Goal: Task Accomplishment & Management: Complete application form

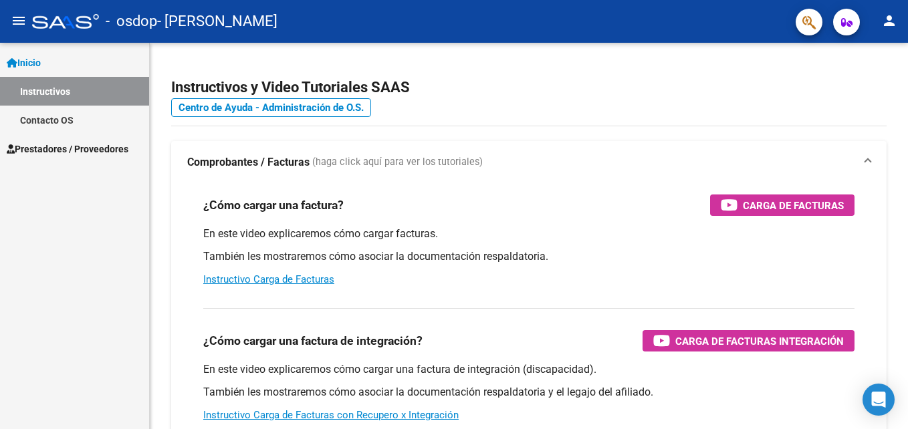
click at [893, 13] on mat-icon "person" at bounding box center [889, 21] width 16 height 16
drag, startPoint x: 699, startPoint y: 57, endPoint x: 505, endPoint y: 5, distance: 200.1
click at [697, 57] on div at bounding box center [454, 214] width 908 height 429
click at [91, 150] on span "Prestadores / Proveedores" at bounding box center [68, 149] width 122 height 15
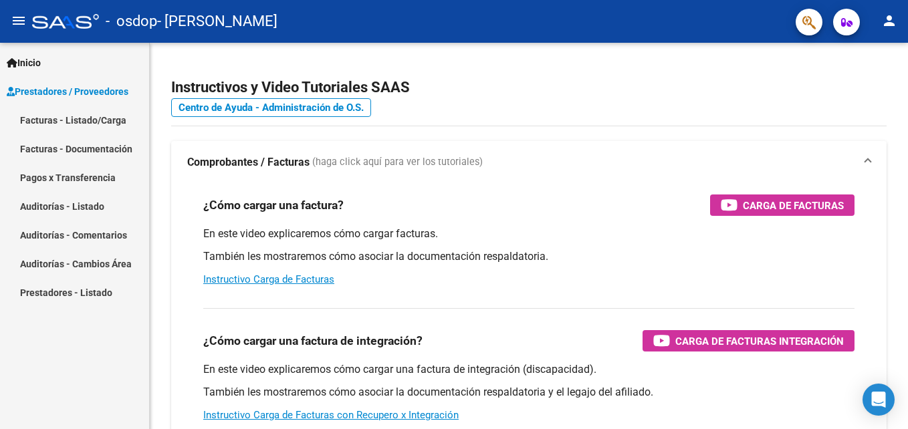
click at [100, 116] on link "Facturas - Listado/Carga" at bounding box center [74, 120] width 149 height 29
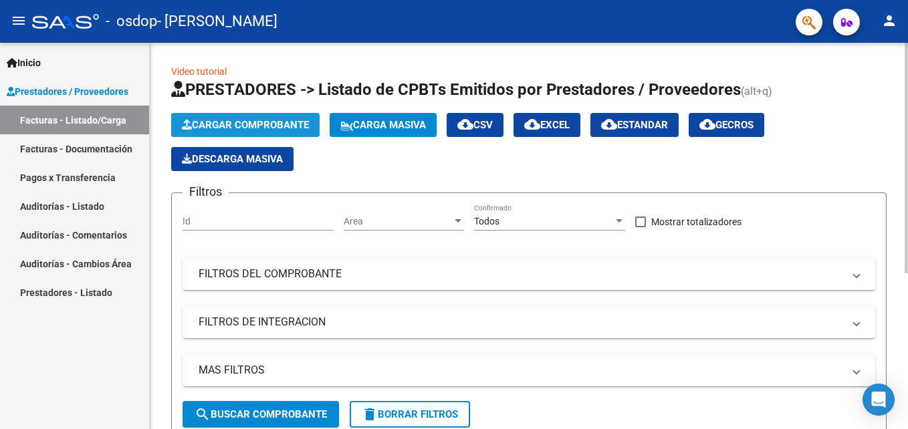
click at [265, 124] on span "Cargar Comprobante" at bounding box center [245, 125] width 127 height 12
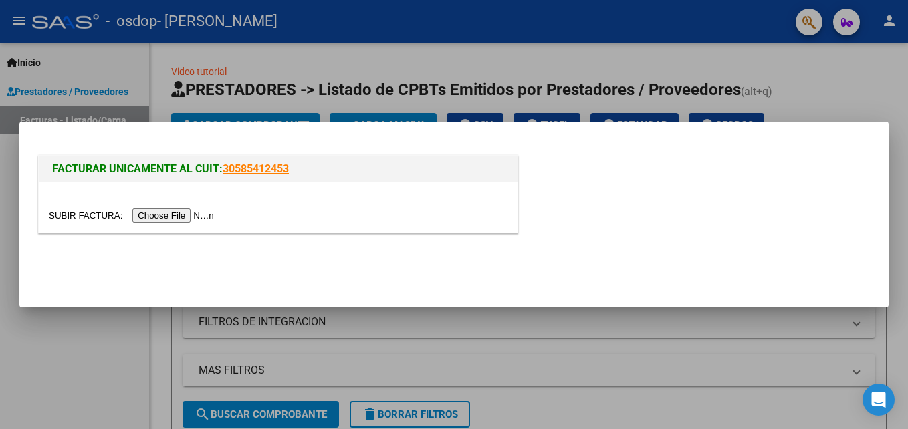
click at [159, 219] on input "file" at bounding box center [133, 216] width 169 height 14
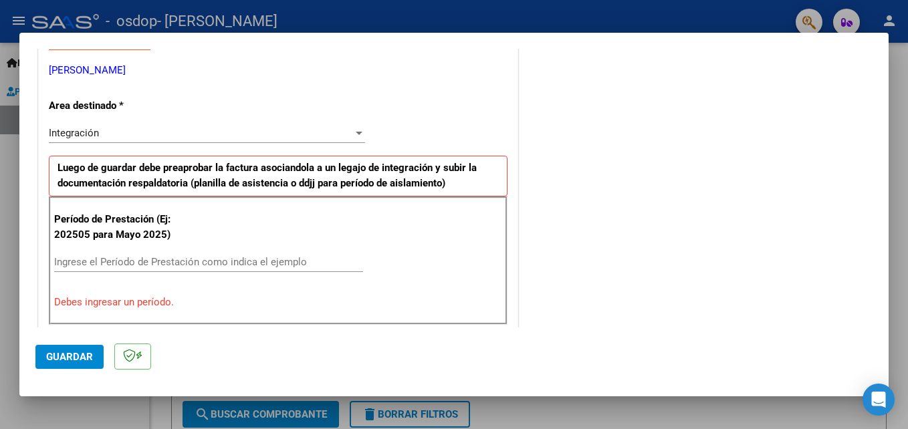
scroll to position [267, 0]
click at [103, 131] on div "Integración" at bounding box center [201, 132] width 304 height 12
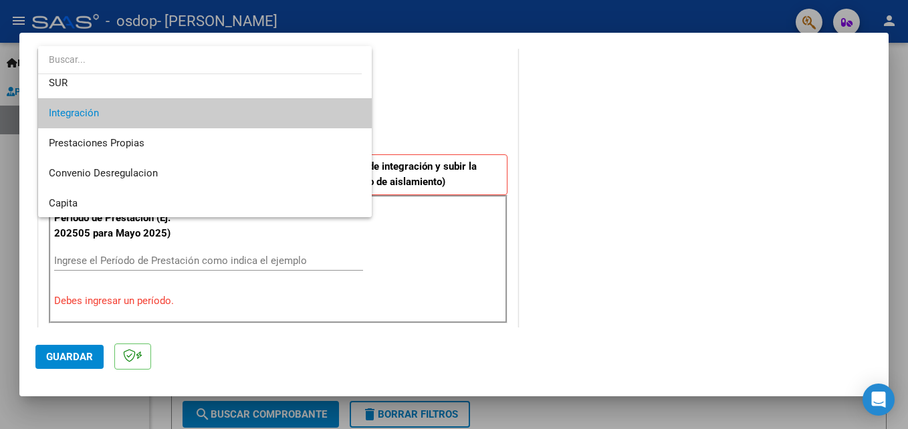
scroll to position [100, 0]
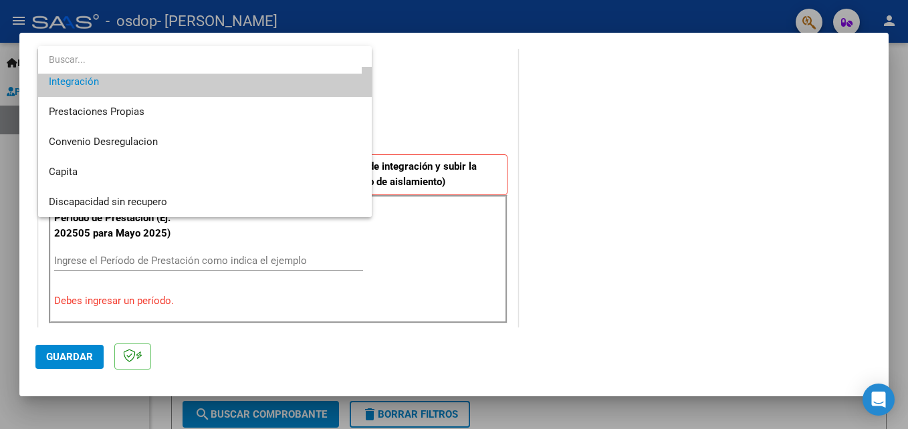
click at [507, 124] on div at bounding box center [454, 214] width 908 height 429
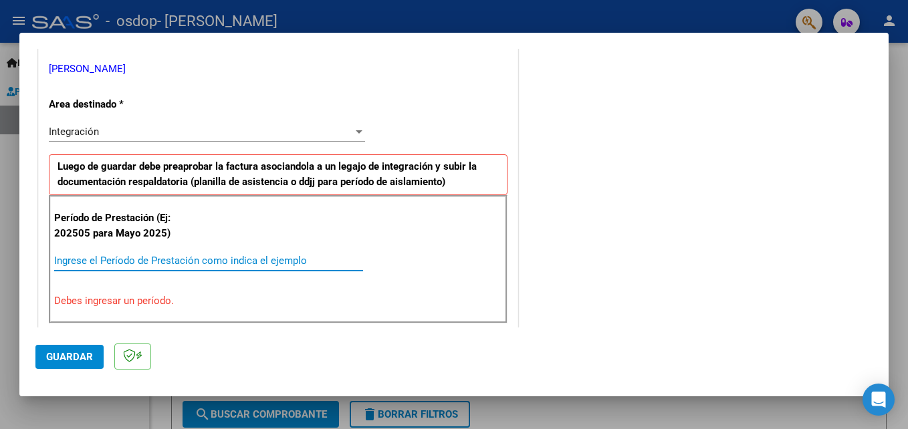
click at [185, 259] on input "Ingrese el Período de Prestación como indica el ejemplo" at bounding box center [208, 261] width 309 height 12
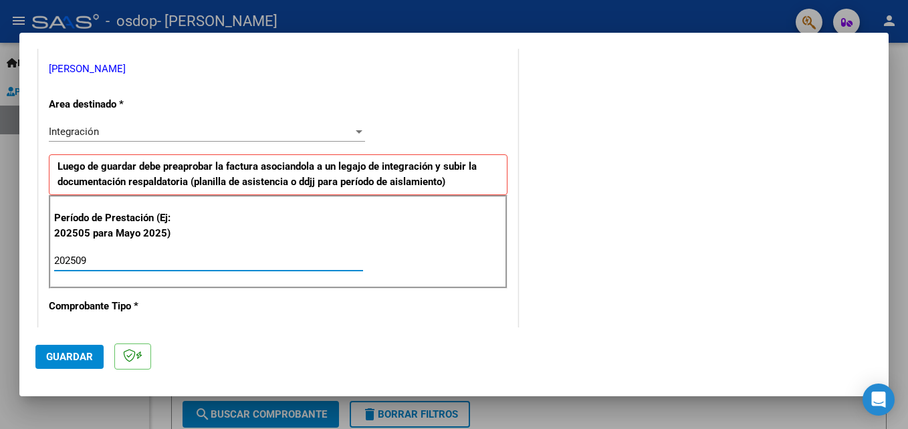
type input "202509"
click at [82, 357] on span "Guardar" at bounding box center [69, 357] width 47 height 12
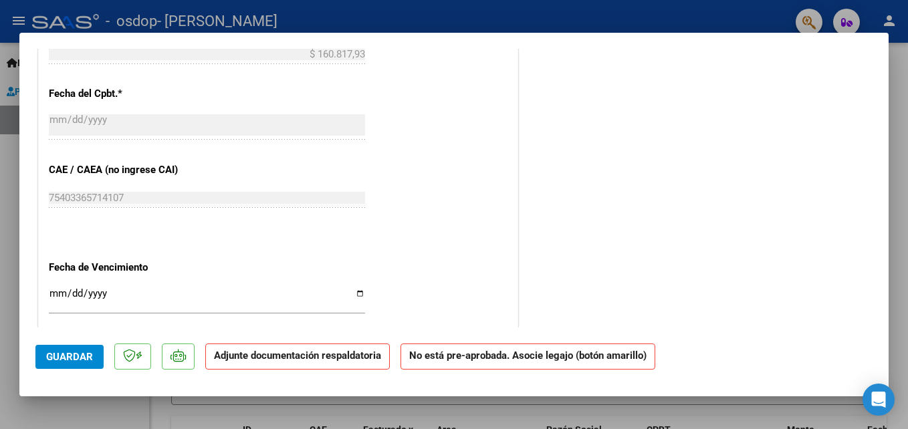
scroll to position [869, 0]
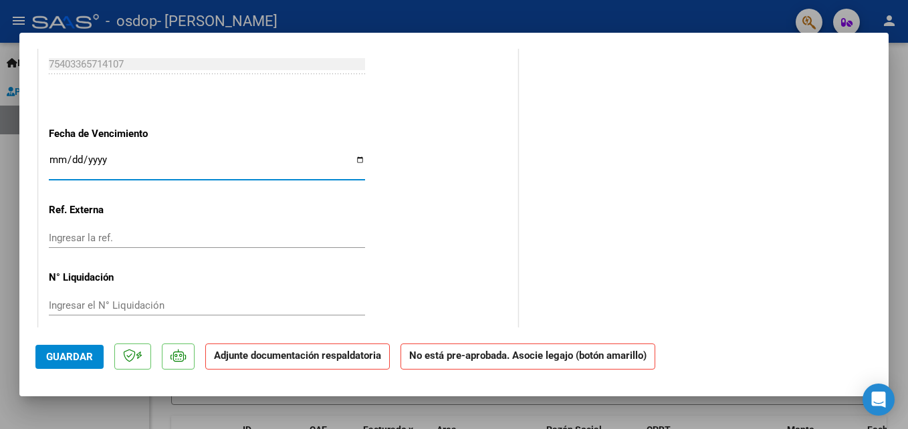
click at [55, 159] on input "Ingresar la fecha" at bounding box center [207, 164] width 316 height 21
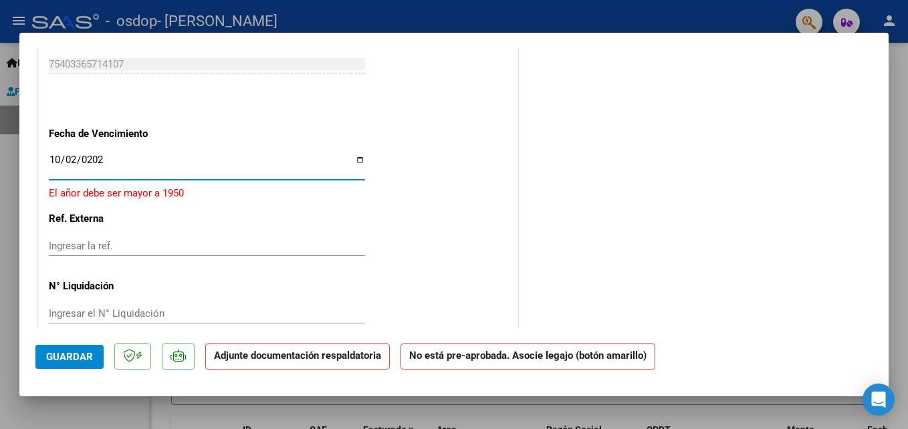
type input "[DATE]"
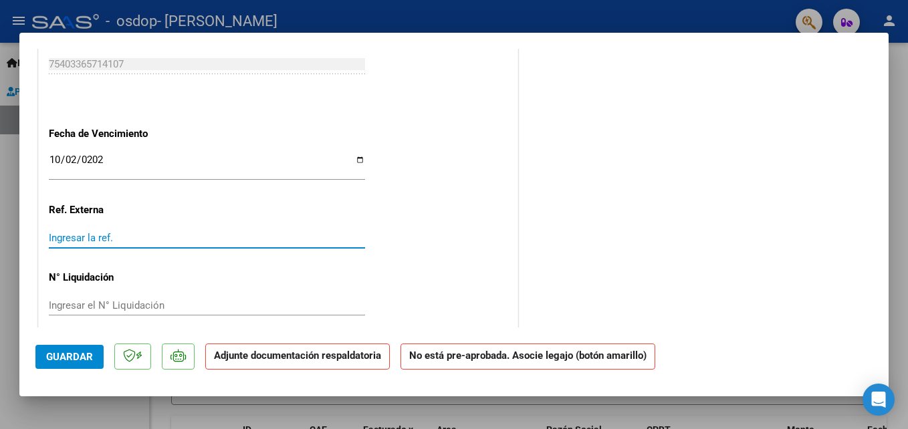
click at [102, 242] on input "Ingresar la ref." at bounding box center [207, 238] width 316 height 12
click at [132, 307] on input "Ingresar el N° Liquidación" at bounding box center [207, 305] width 316 height 12
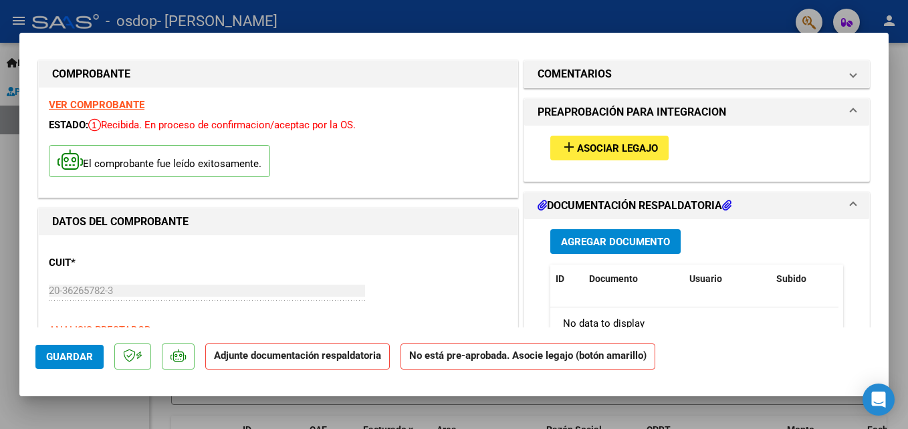
scroll to position [0, 0]
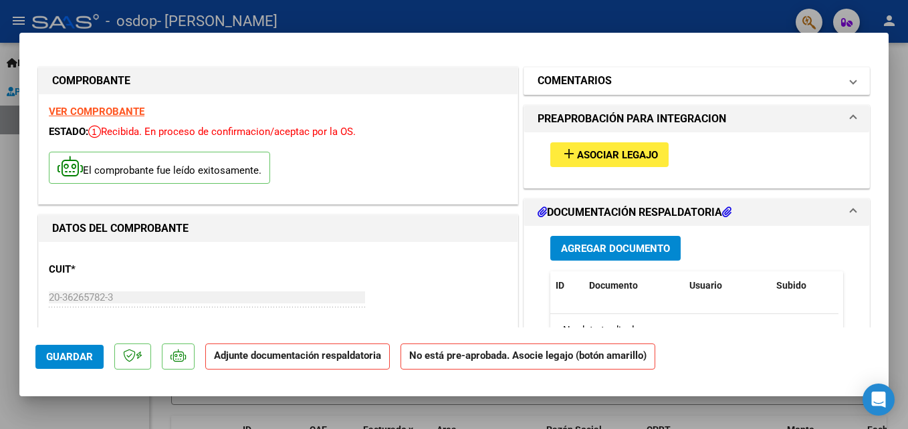
click at [601, 76] on h1 "COMENTARIOS" at bounding box center [574, 81] width 74 height 16
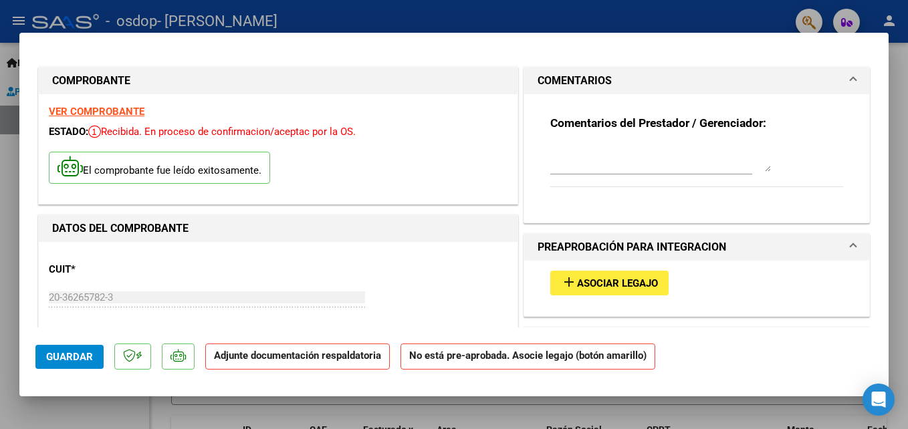
click at [601, 76] on h1 "COMENTARIOS" at bounding box center [574, 81] width 74 height 16
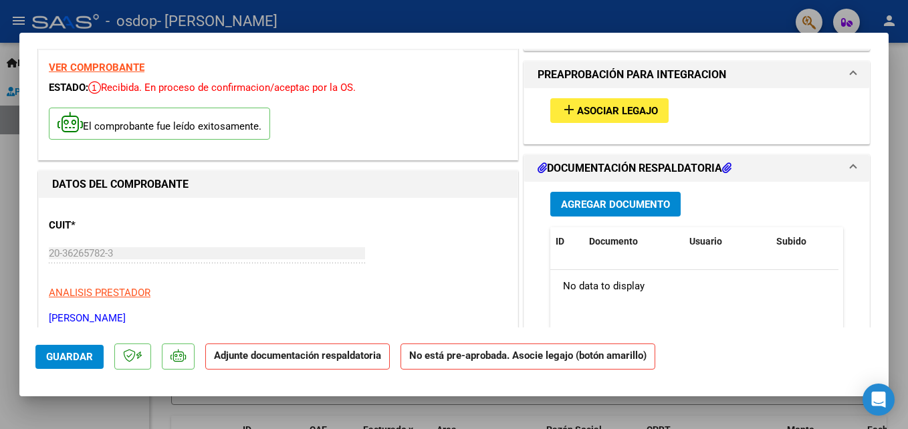
scroll to position [134, 0]
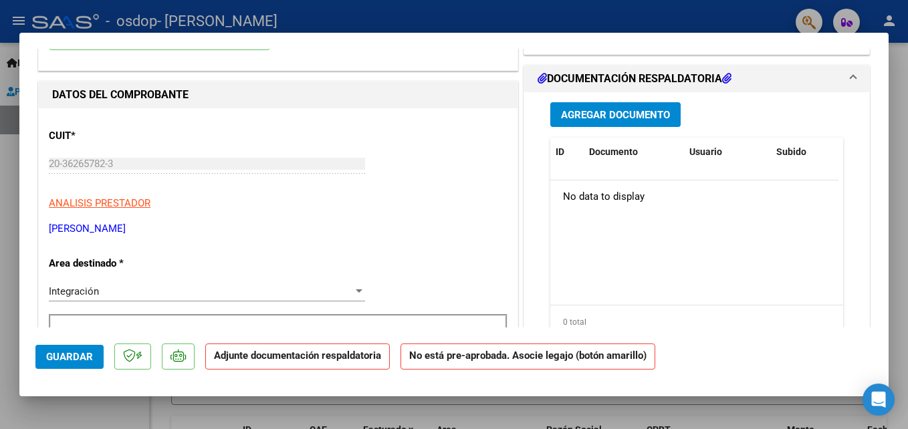
click at [568, 112] on span "Agregar Documento" at bounding box center [615, 115] width 109 height 12
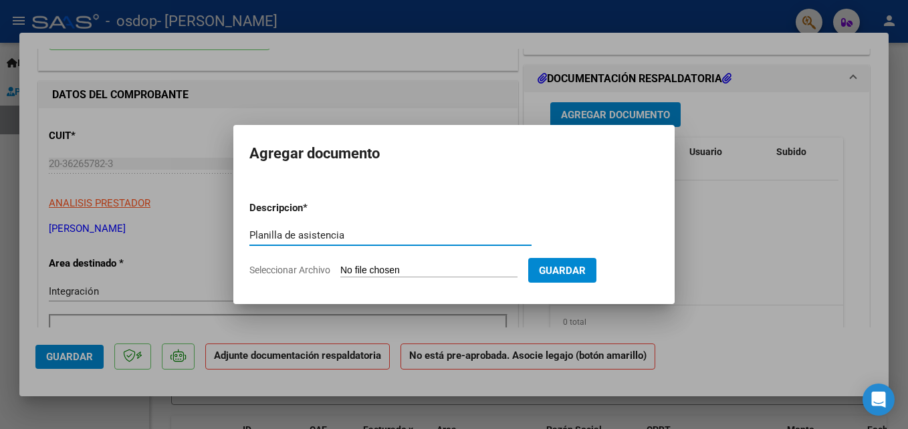
type input "Planilla de asistencia"
click at [455, 275] on input "Seleccionar Archivo" at bounding box center [428, 271] width 177 height 13
click at [435, 269] on input "Seleccionar Archivo" at bounding box center [428, 271] width 177 height 13
type input "C:\fakepath\CamScanner [DATE] 22.17.pdf"
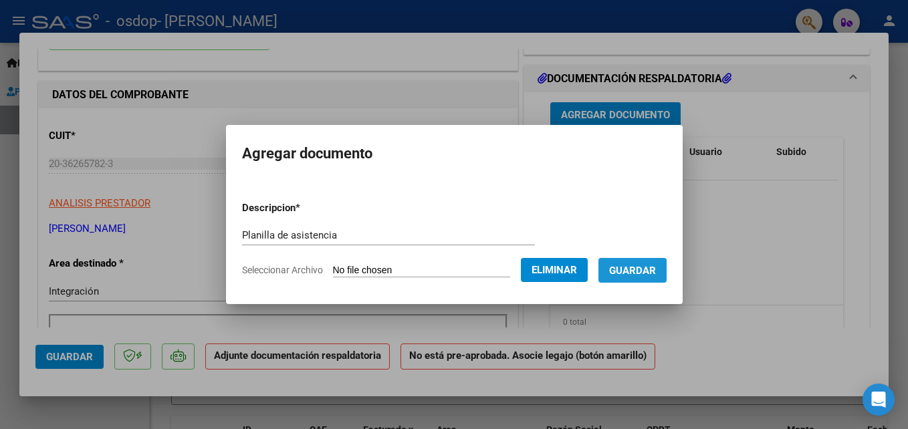
click at [639, 271] on span "Guardar" at bounding box center [632, 271] width 47 height 12
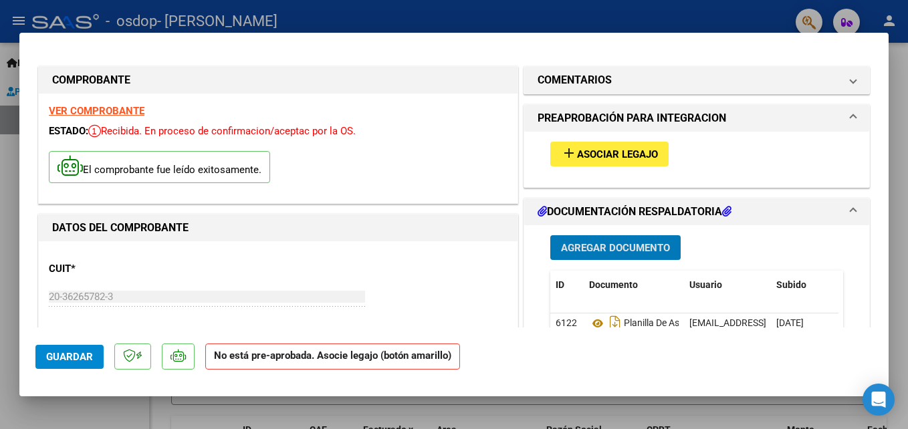
scroll to position [0, 0]
click at [581, 150] on span "Asociar Legajo" at bounding box center [617, 155] width 81 height 12
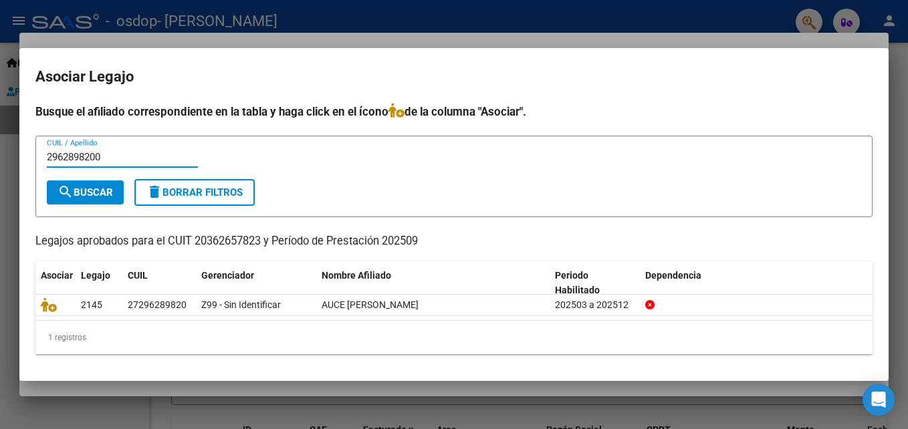
click at [111, 185] on button "search Buscar" at bounding box center [85, 192] width 77 height 24
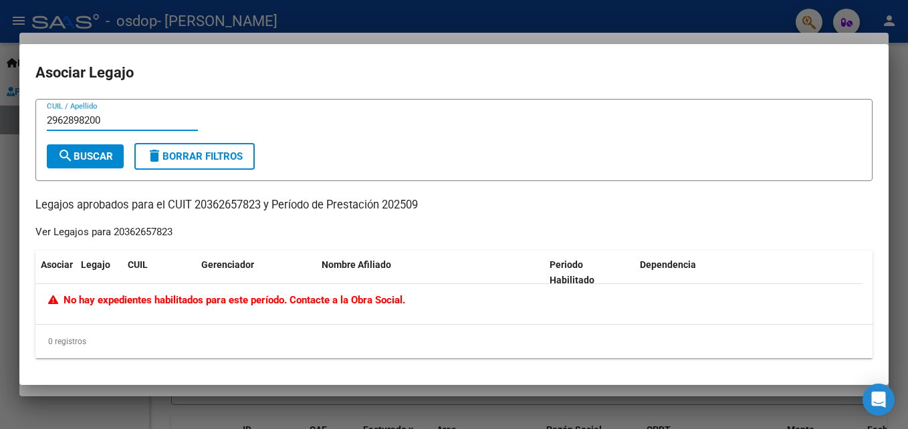
drag, startPoint x: 122, startPoint y: 122, endPoint x: -3, endPoint y: 124, distance: 125.0
click at [0, 124] on html "menu - osdop - [PERSON_NAME] person Inicio Instructivos Contacto OS Prestadores…" at bounding box center [454, 214] width 908 height 429
type input "Auce"
click at [78, 157] on span "search Buscar" at bounding box center [84, 156] width 55 height 12
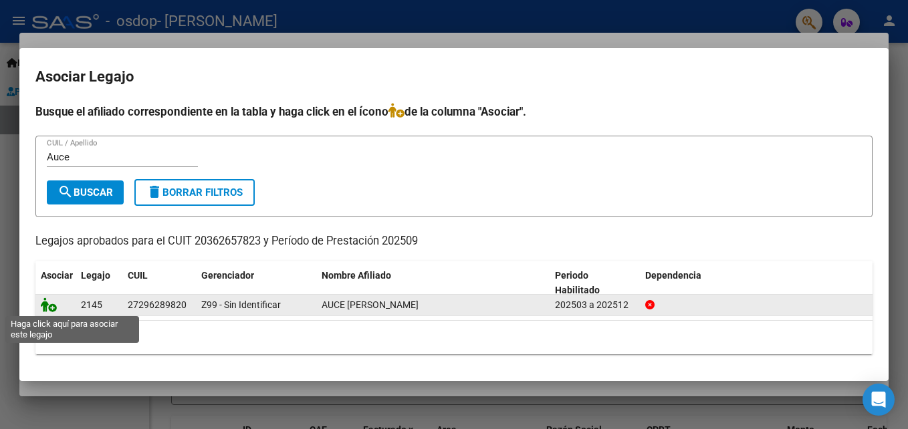
click at [55, 308] on icon at bounding box center [49, 304] width 16 height 15
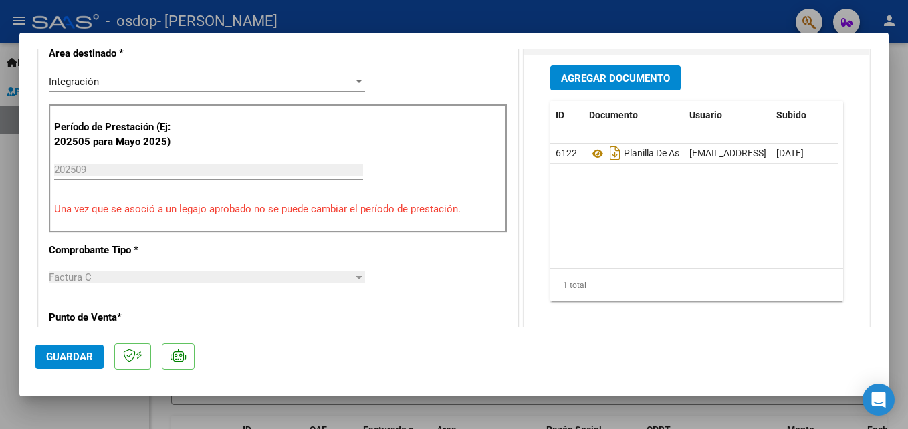
scroll to position [584, 0]
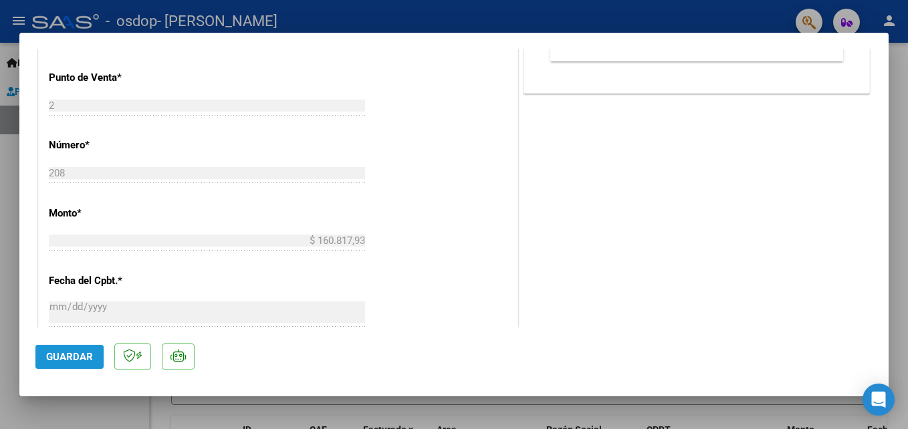
click at [74, 350] on button "Guardar" at bounding box center [69, 357] width 68 height 24
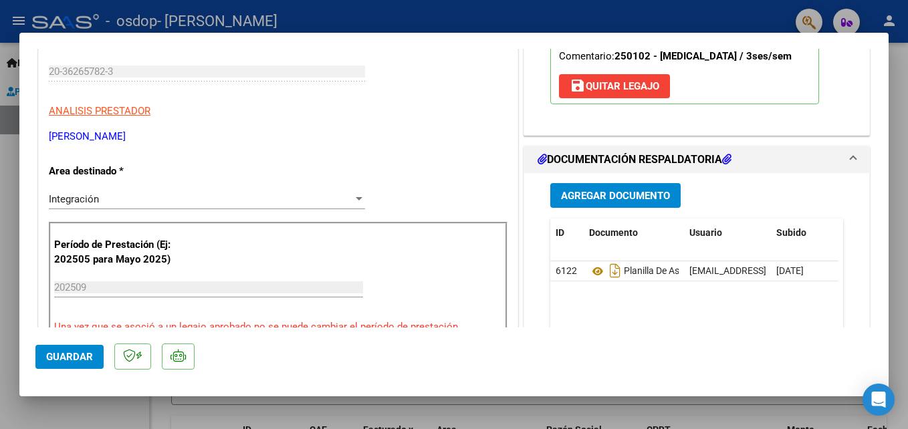
scroll to position [0, 0]
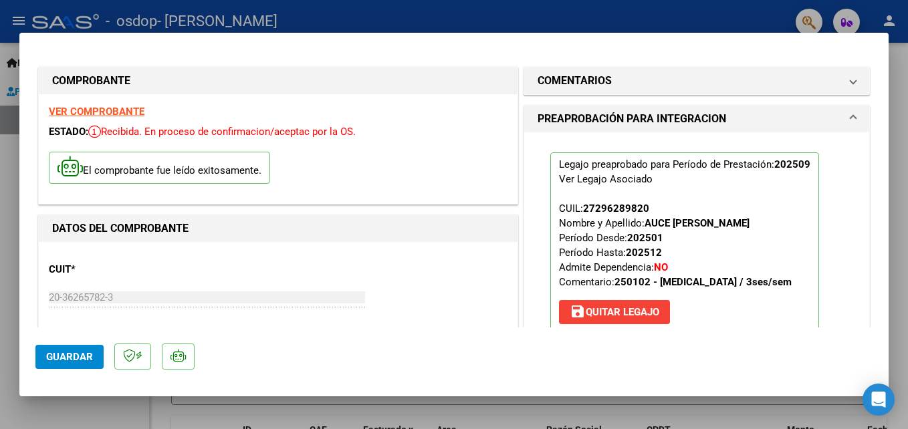
click at [464, 19] on div at bounding box center [454, 214] width 908 height 429
type input "$ 0,00"
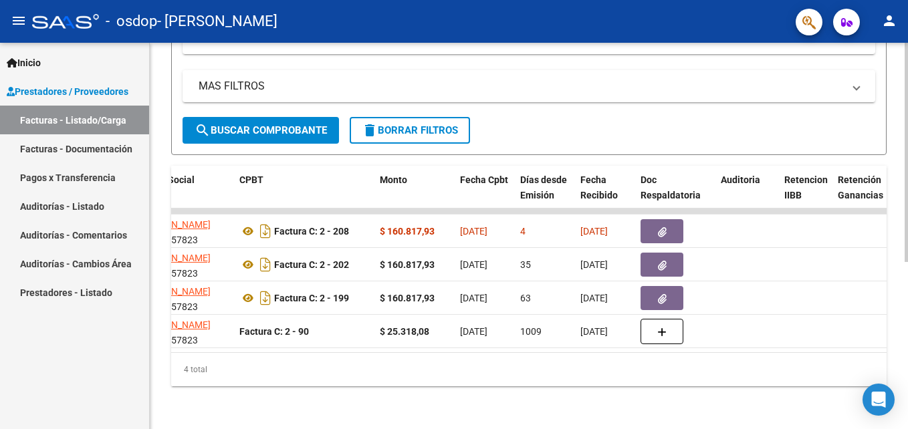
scroll to position [0, 410]
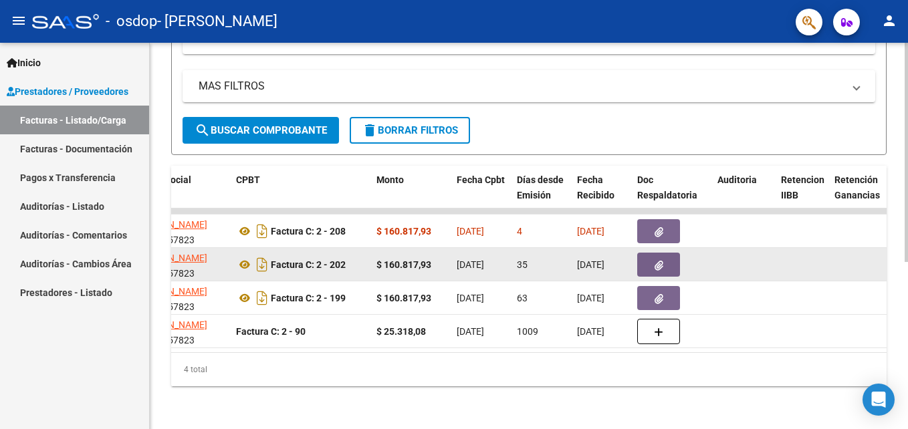
click at [645, 257] on button "button" at bounding box center [658, 265] width 43 height 24
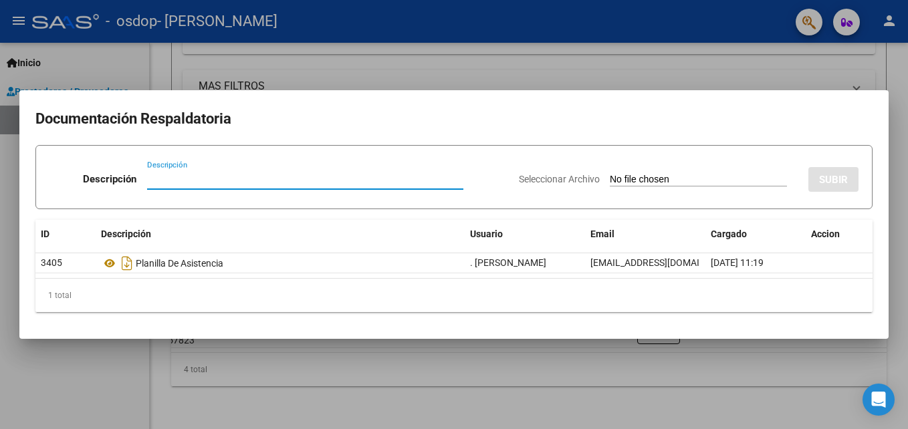
click at [679, 71] on div at bounding box center [454, 214] width 908 height 429
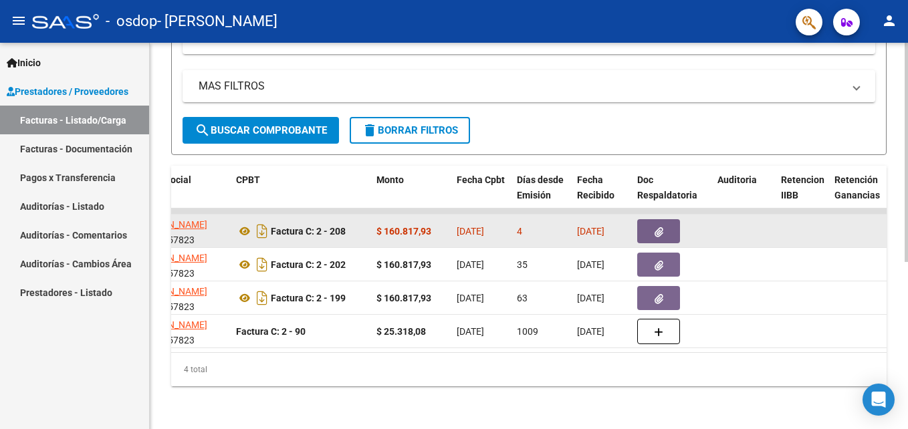
click at [662, 227] on icon "button" at bounding box center [658, 232] width 9 height 10
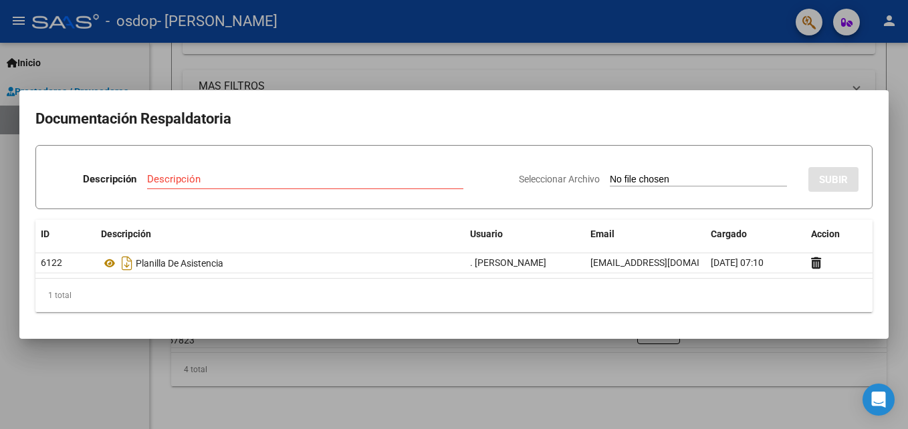
click at [656, 30] on div at bounding box center [454, 214] width 908 height 429
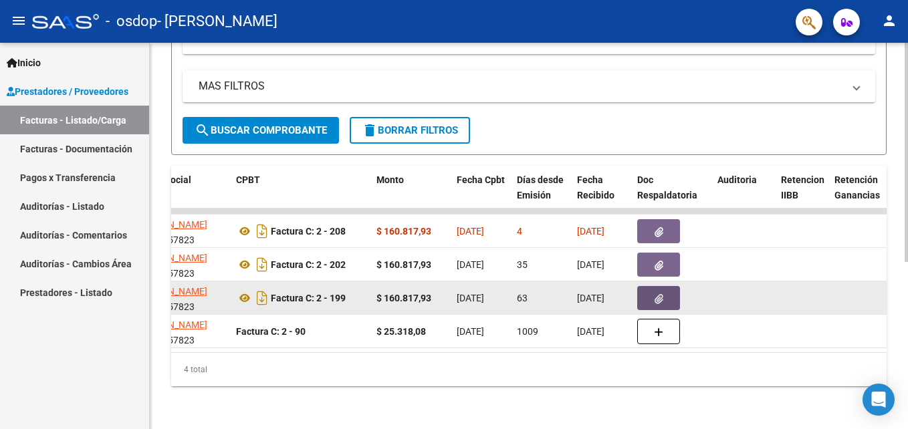
click at [645, 289] on button "button" at bounding box center [658, 298] width 43 height 24
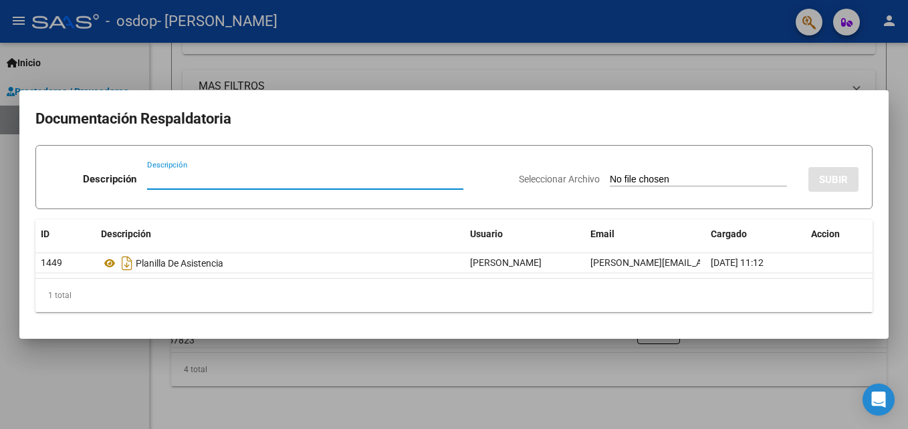
click at [630, 17] on div at bounding box center [454, 214] width 908 height 429
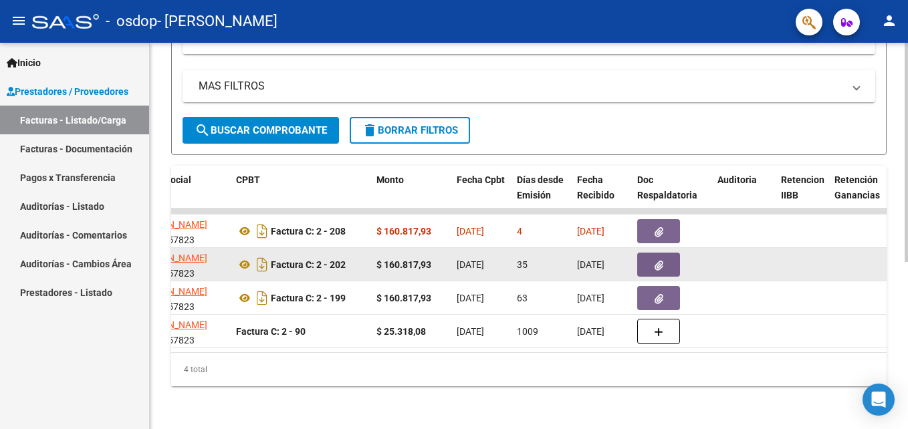
click at [650, 253] on button "button" at bounding box center [658, 265] width 43 height 24
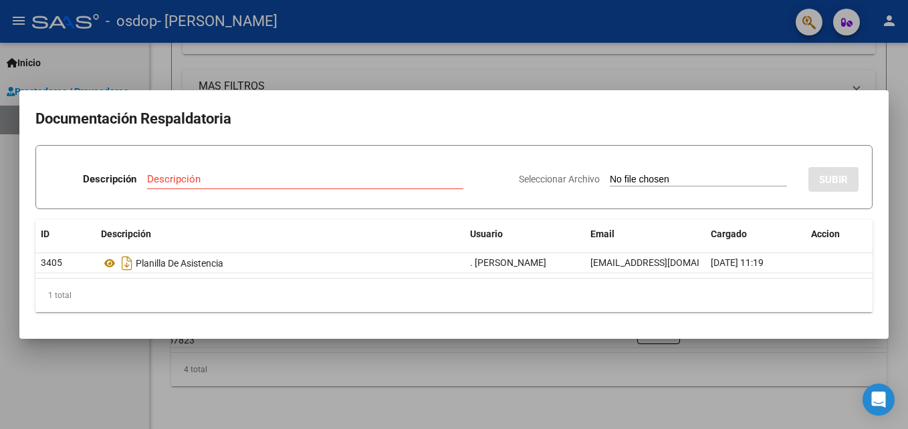
click at [624, 65] on div at bounding box center [454, 214] width 908 height 429
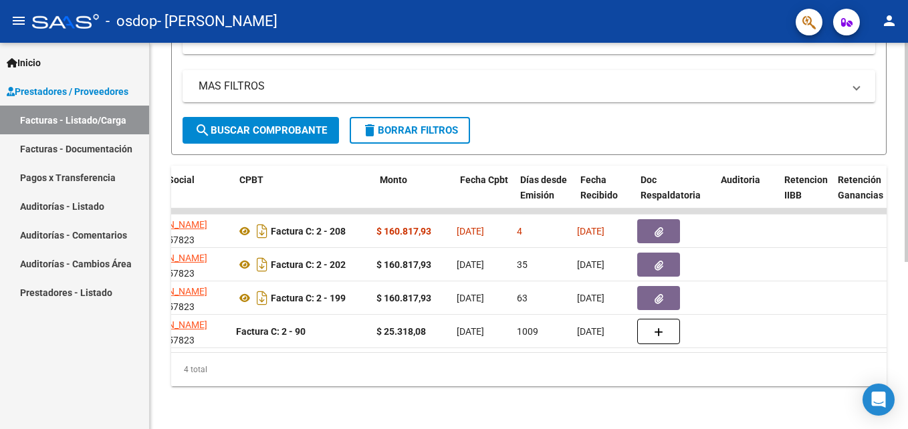
scroll to position [0, 0]
